Goal: Transaction & Acquisition: Purchase product/service

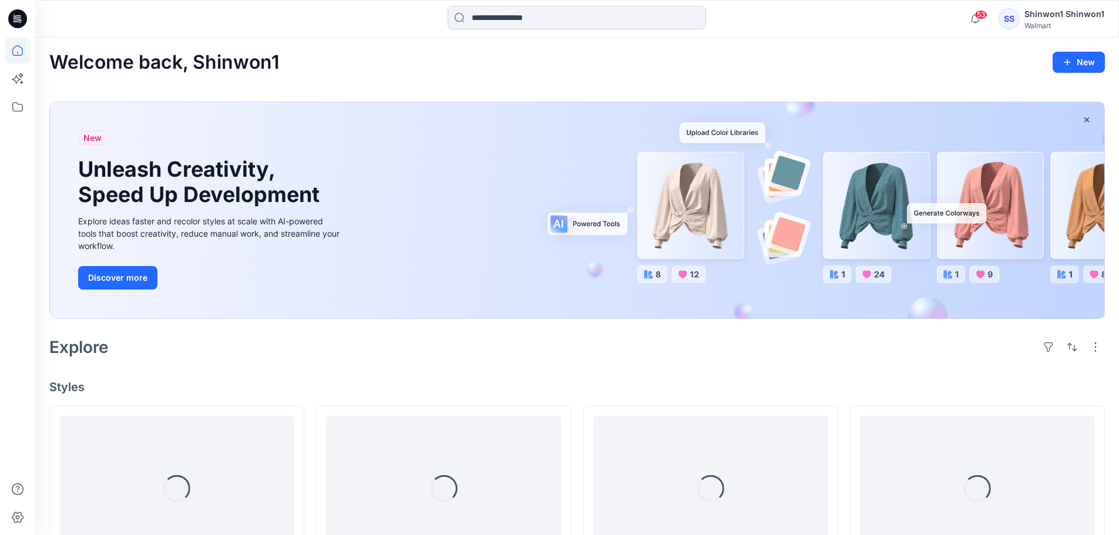
click at [542, 16] on input at bounding box center [576, 17] width 258 height 23
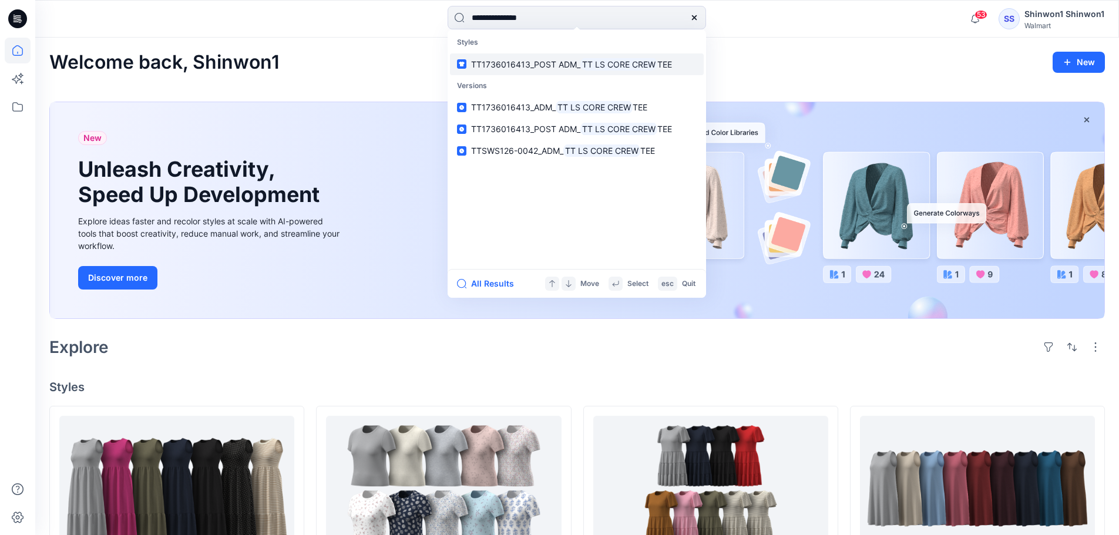
type input "**********"
click at [645, 69] on mark "TT LS CORE CREW" at bounding box center [618, 65] width 77 height 14
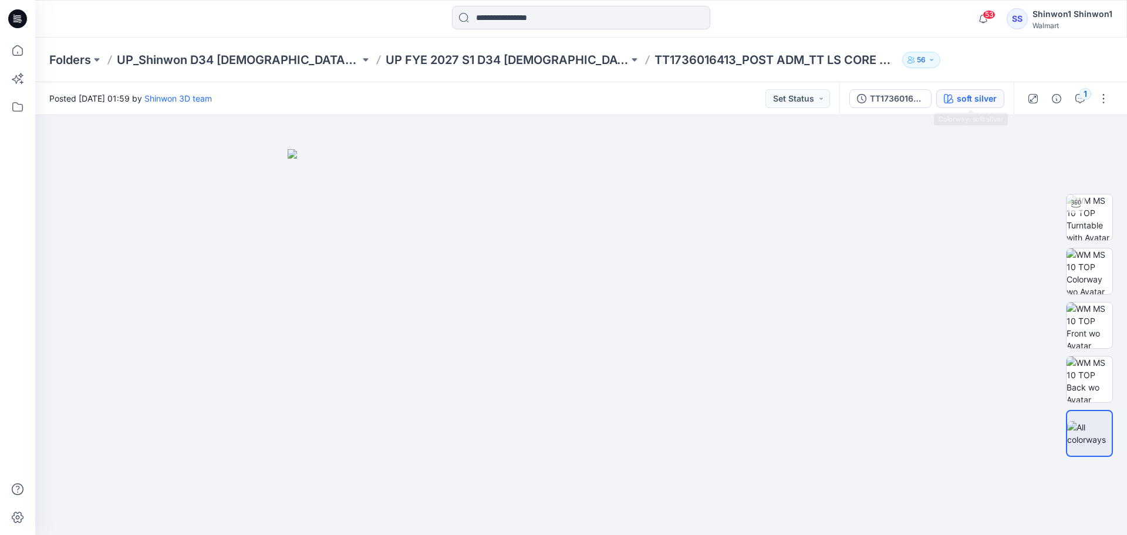
click at [958, 96] on div "soft silver" at bounding box center [977, 98] width 40 height 13
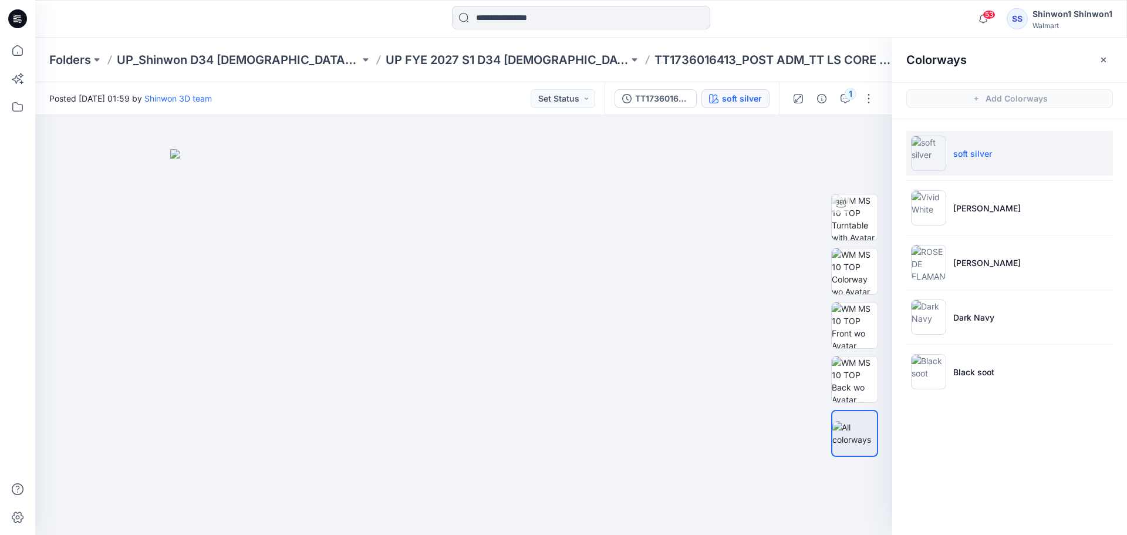
click at [992, 169] on li "soft silver" at bounding box center [1010, 153] width 207 height 45
click at [975, 196] on li "[PERSON_NAME]" at bounding box center [1010, 208] width 207 height 45
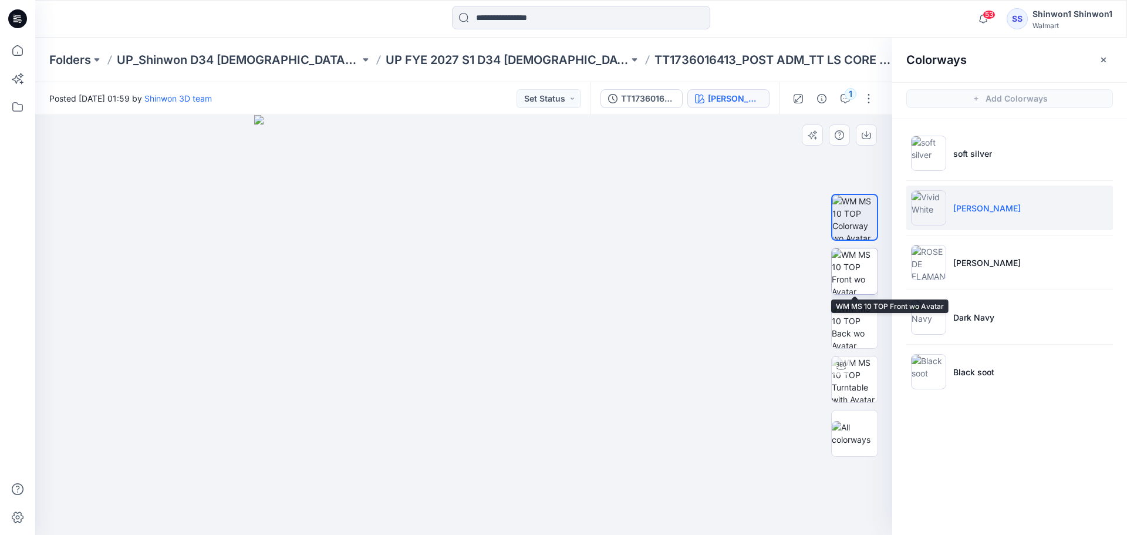
click at [846, 272] on img at bounding box center [855, 271] width 46 height 46
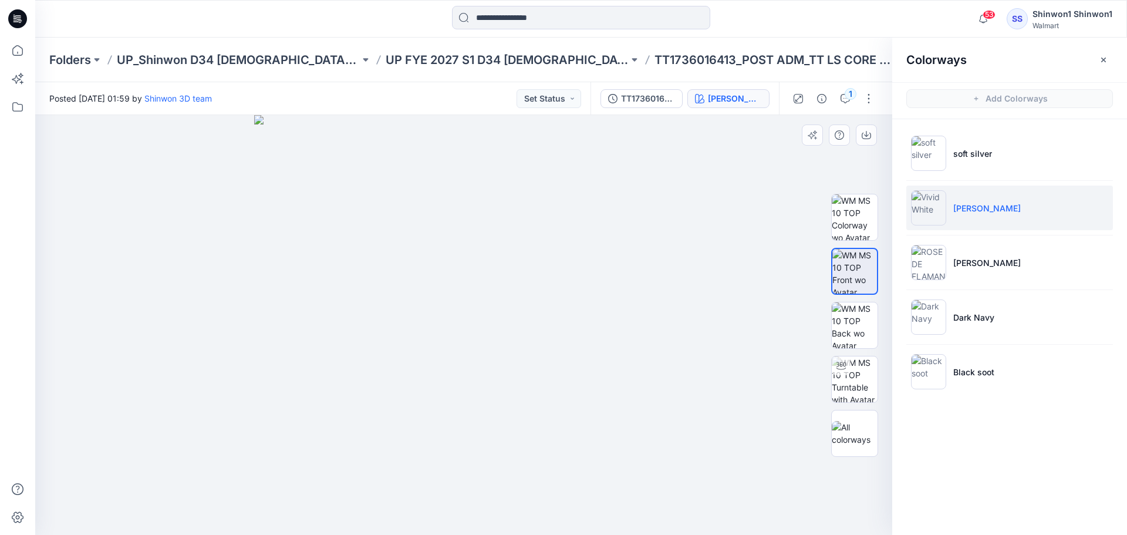
drag, startPoint x: 807, startPoint y: 421, endPoint x: 908, endPoint y: 315, distance: 146.6
click at [806, 422] on div at bounding box center [463, 325] width 857 height 420
click at [992, 268] on p "[PERSON_NAME]" at bounding box center [988, 263] width 68 height 12
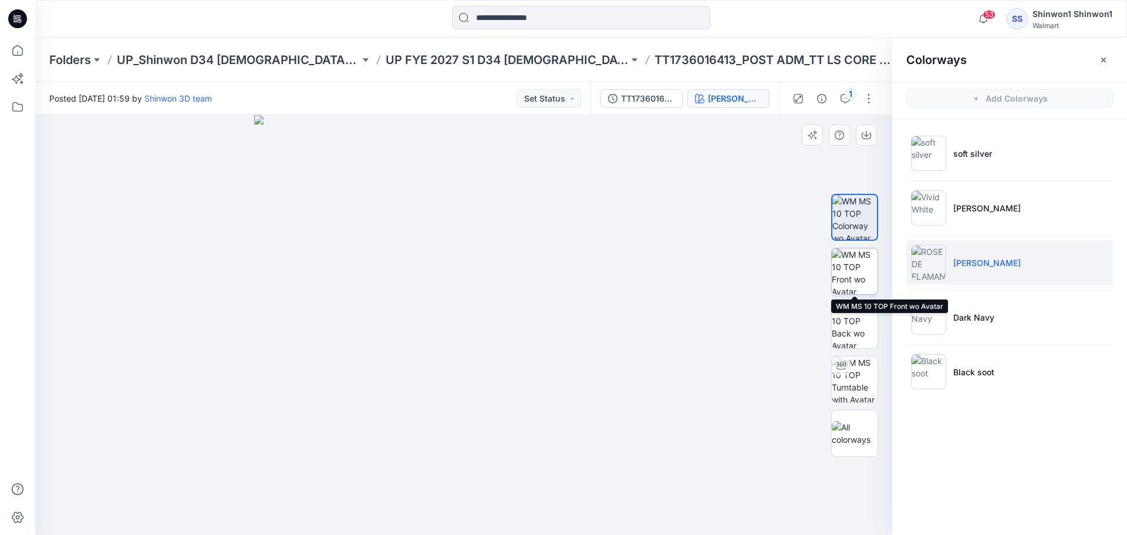
click at [858, 273] on img at bounding box center [855, 271] width 46 height 46
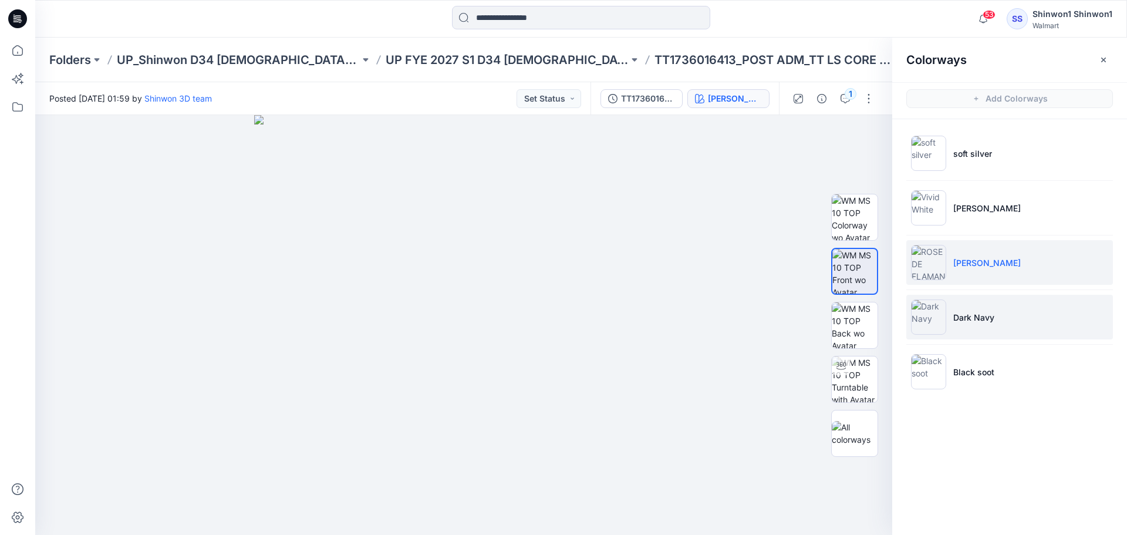
click at [942, 300] on img at bounding box center [928, 316] width 35 height 35
click at [931, 315] on img at bounding box center [928, 316] width 35 height 35
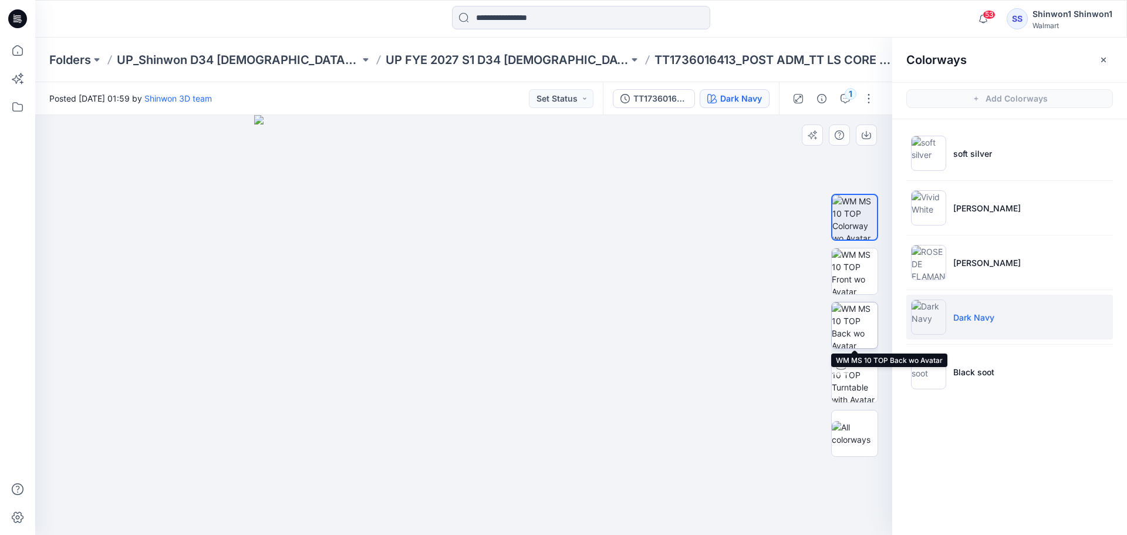
click at [838, 316] on img at bounding box center [855, 325] width 46 height 46
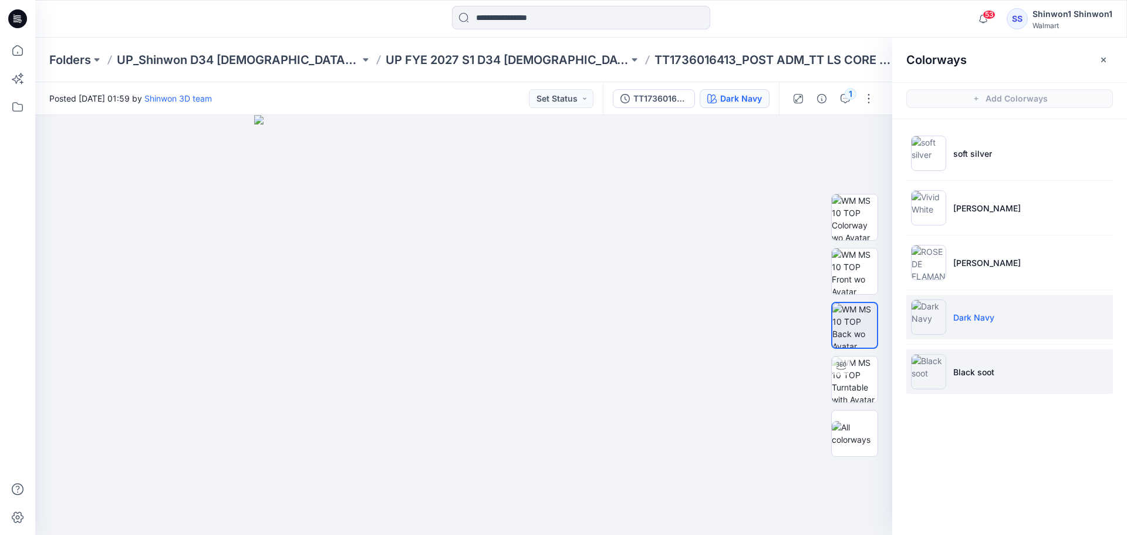
drag, startPoint x: 981, startPoint y: 375, endPoint x: 962, endPoint y: 389, distance: 23.8
click at [981, 375] on p "Black soot" at bounding box center [974, 372] width 41 height 12
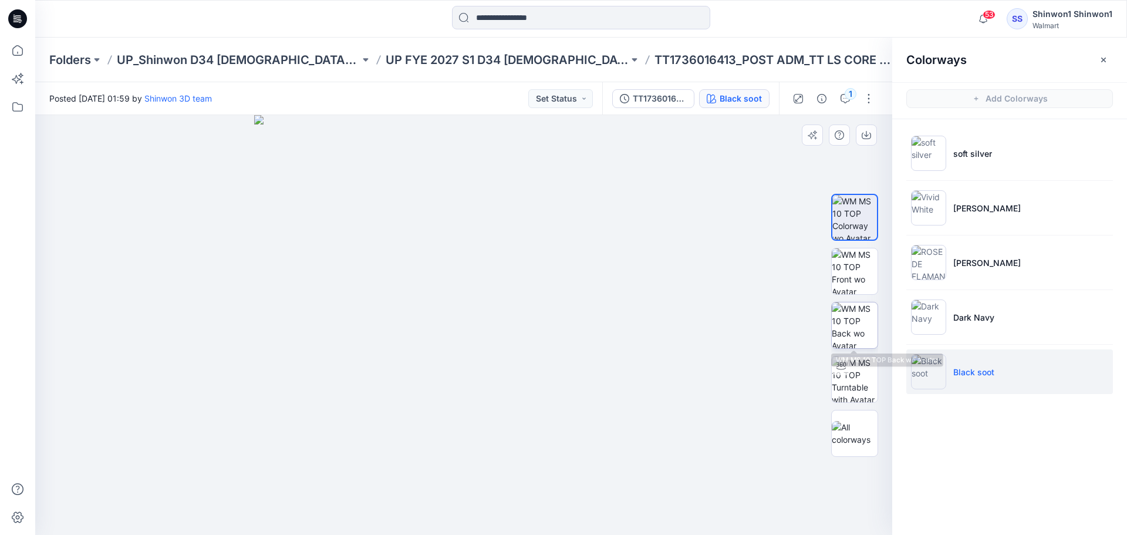
click at [859, 311] on img at bounding box center [855, 325] width 46 height 46
